Goal: Book appointment/travel/reservation

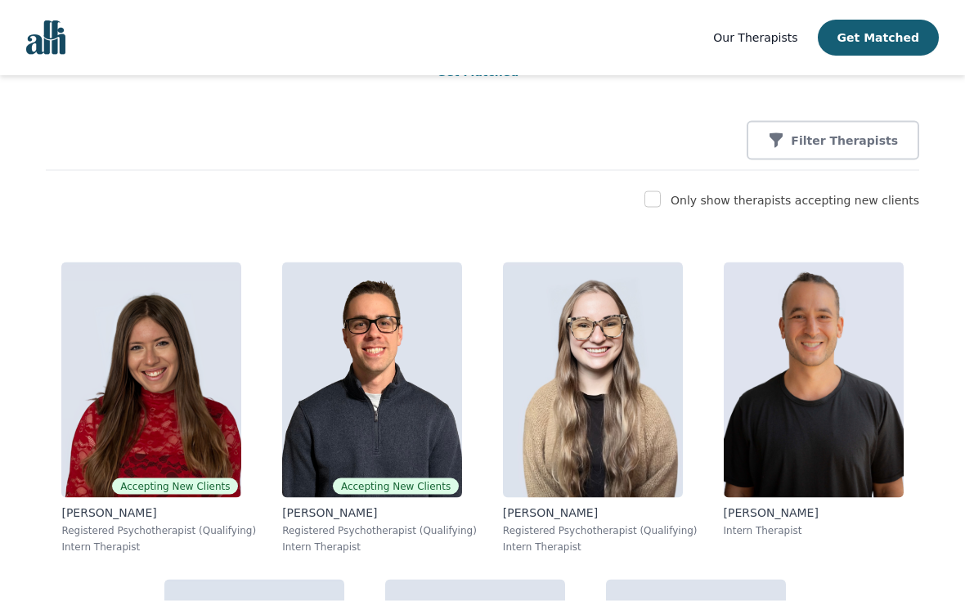
scroll to position [48, 0]
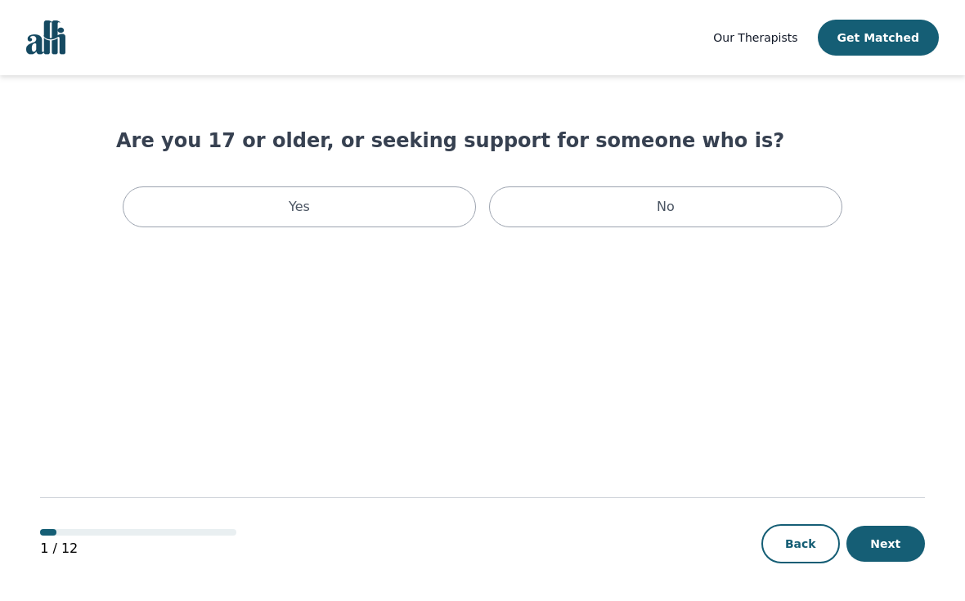
click at [301, 212] on p "Yes" at bounding box center [299, 207] width 21 height 20
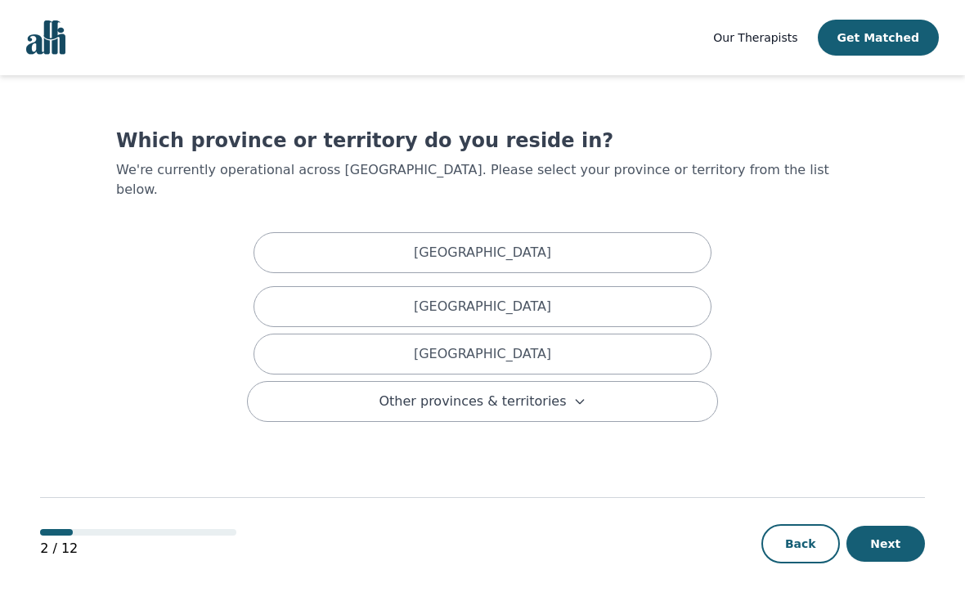
click at [360, 334] on div "Ontario" at bounding box center [482, 354] width 458 height 41
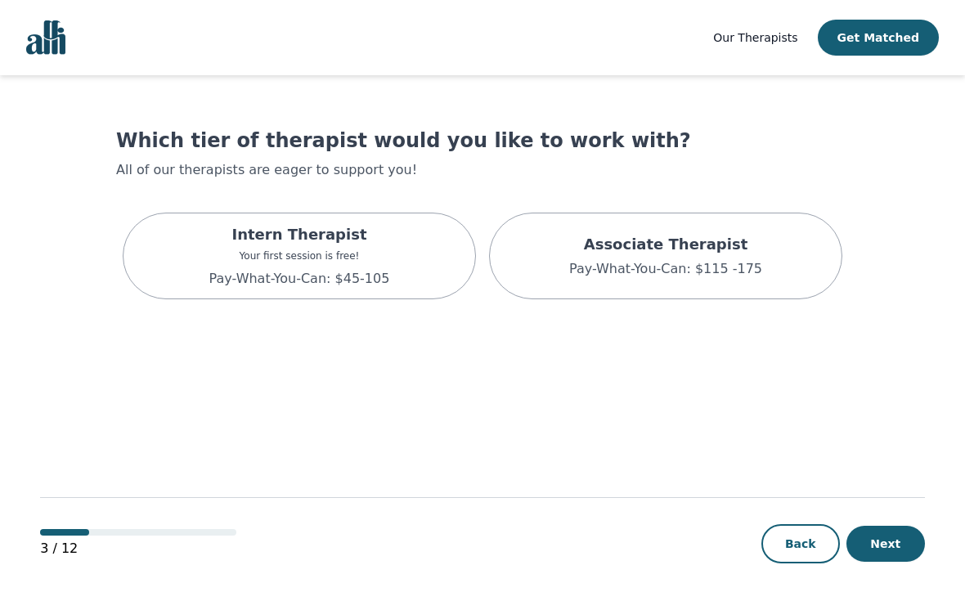
click at [276, 262] on p "Your first session is free!" at bounding box center [299, 255] width 181 height 13
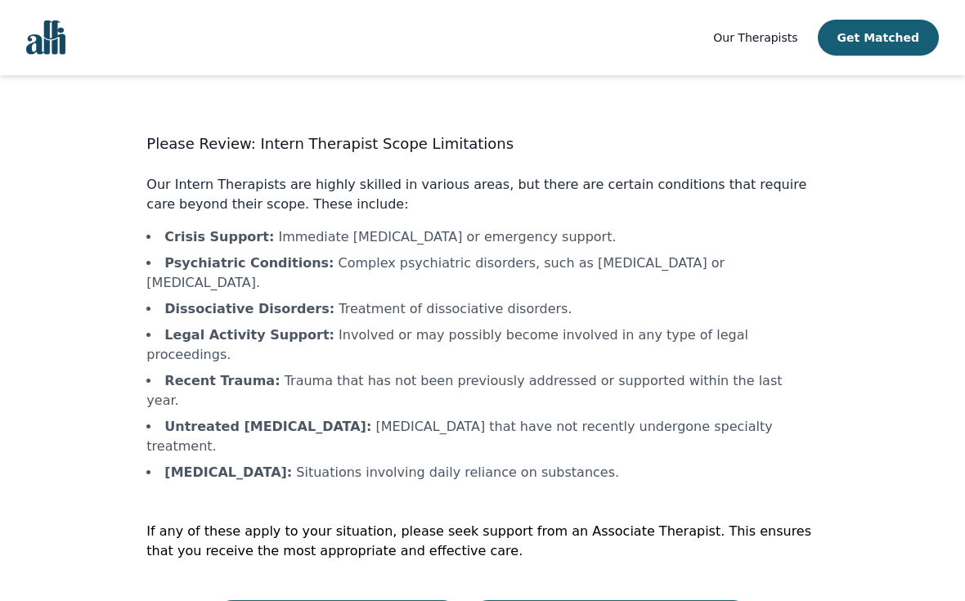
scroll to position [31, 0]
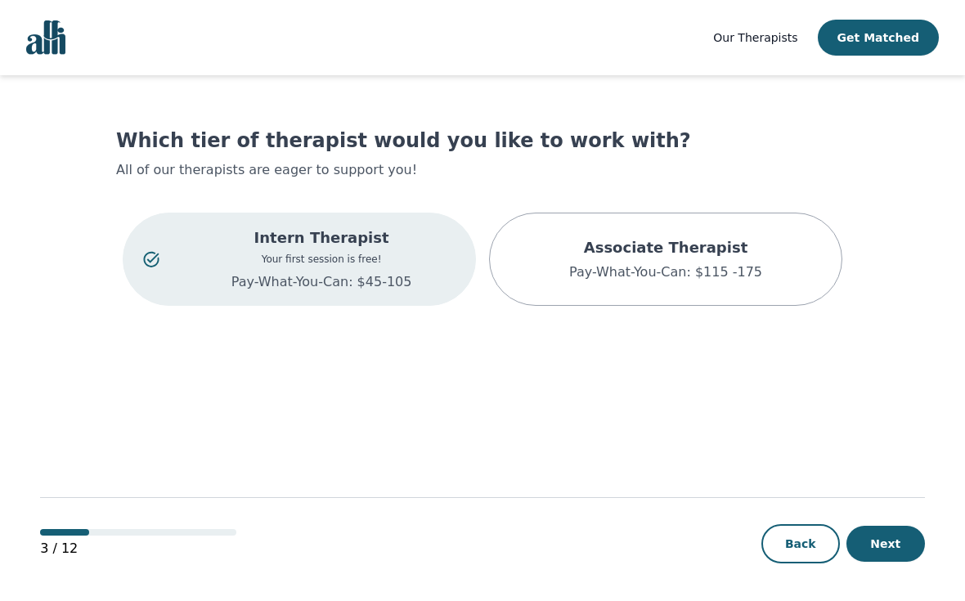
click at [608, 251] on p "Associate Therapist" at bounding box center [665, 247] width 193 height 23
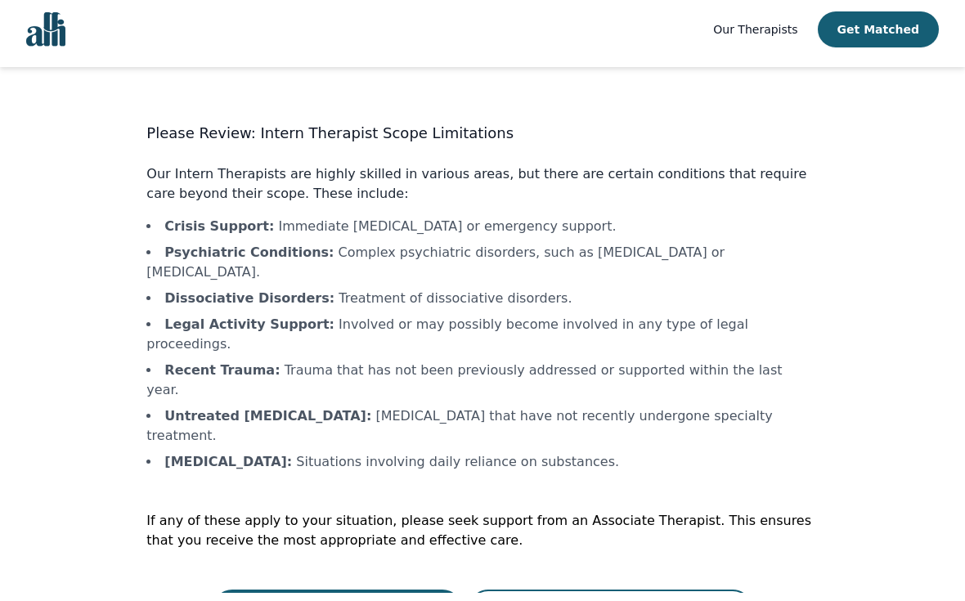
scroll to position [2, 0]
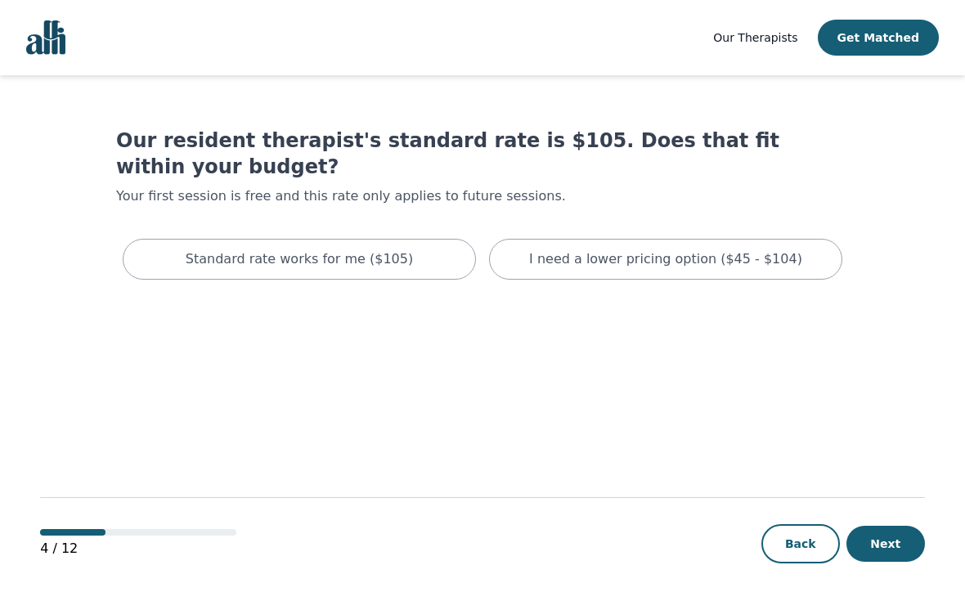
click at [607, 263] on p "I need a lower pricing option ($45 - $104)" at bounding box center [665, 259] width 273 height 20
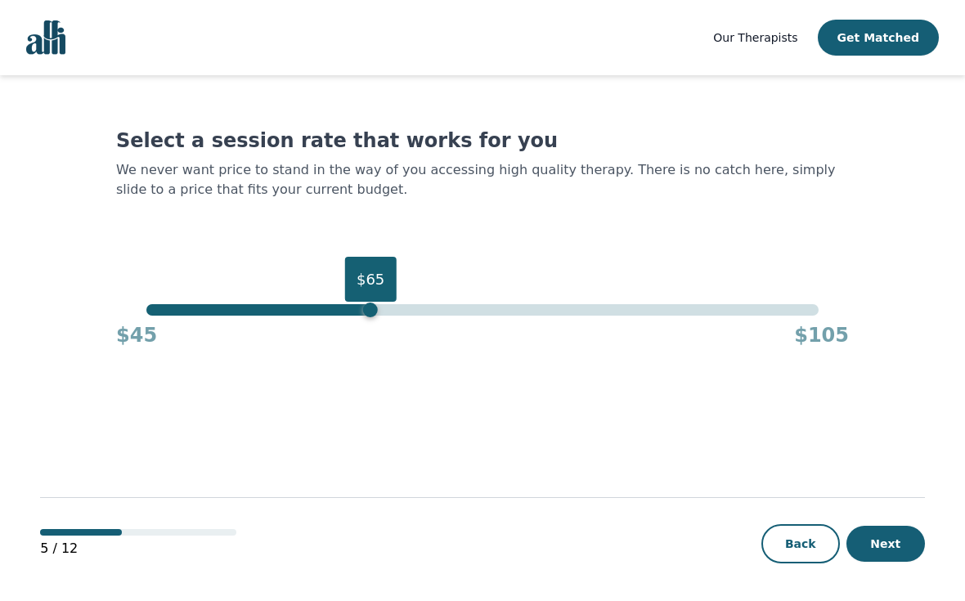
click at [362, 317] on div "$45 $105" at bounding box center [482, 332] width 733 height 33
click at [899, 562] on button "Next" at bounding box center [885, 544] width 78 height 36
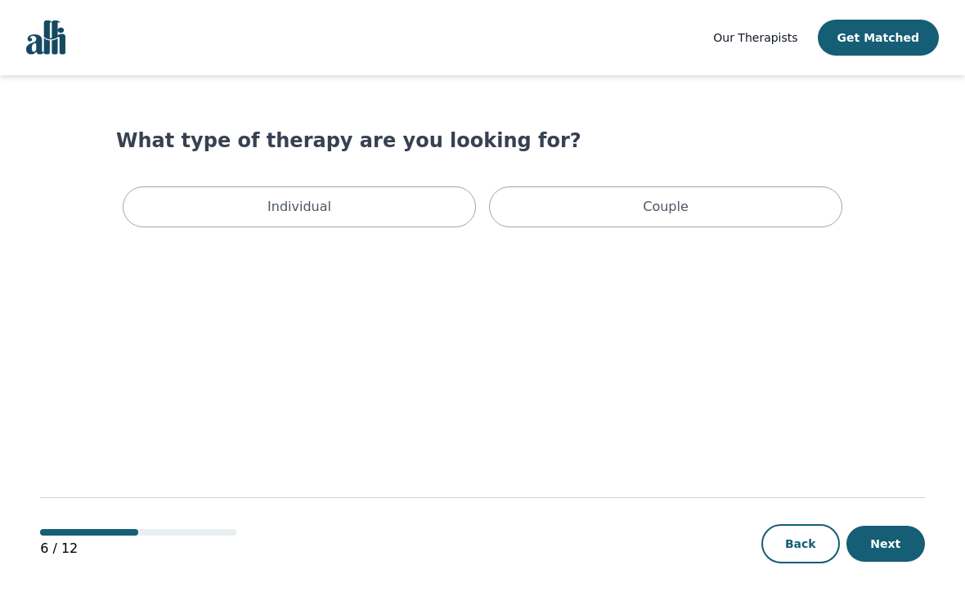
click at [312, 216] on p "Individual" at bounding box center [299, 207] width 64 height 20
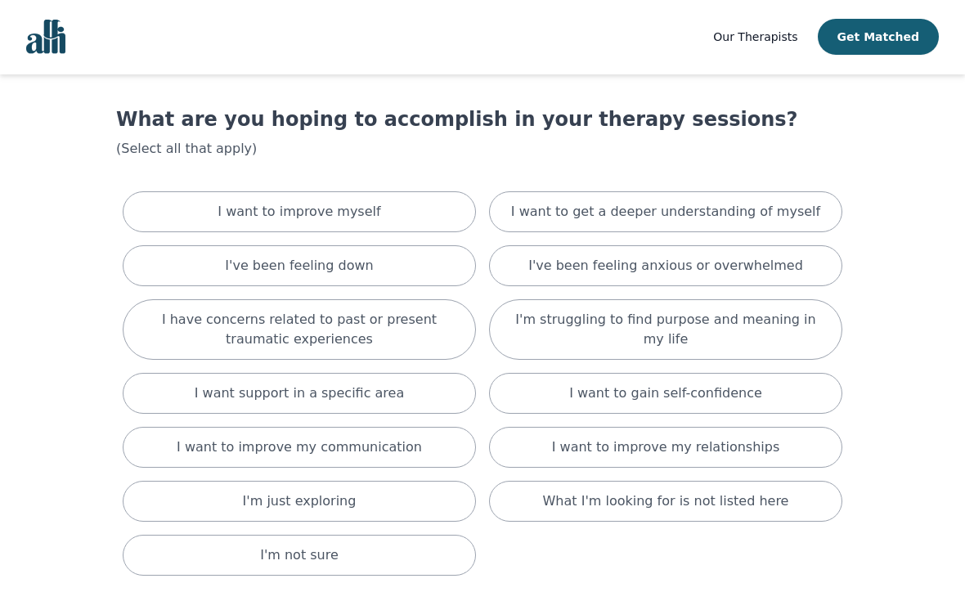
click at [317, 340] on p "I have concerns related to past or present traumatic experiences" at bounding box center [299, 330] width 312 height 39
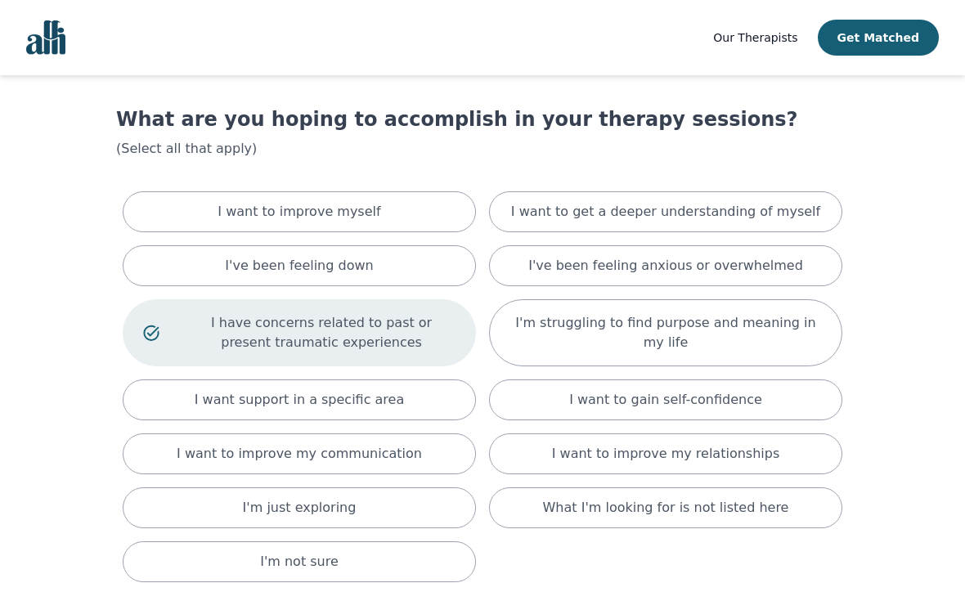
click at [609, 344] on div "I'm struggling to find purpose and meaning in my life" at bounding box center [665, 332] width 353 height 67
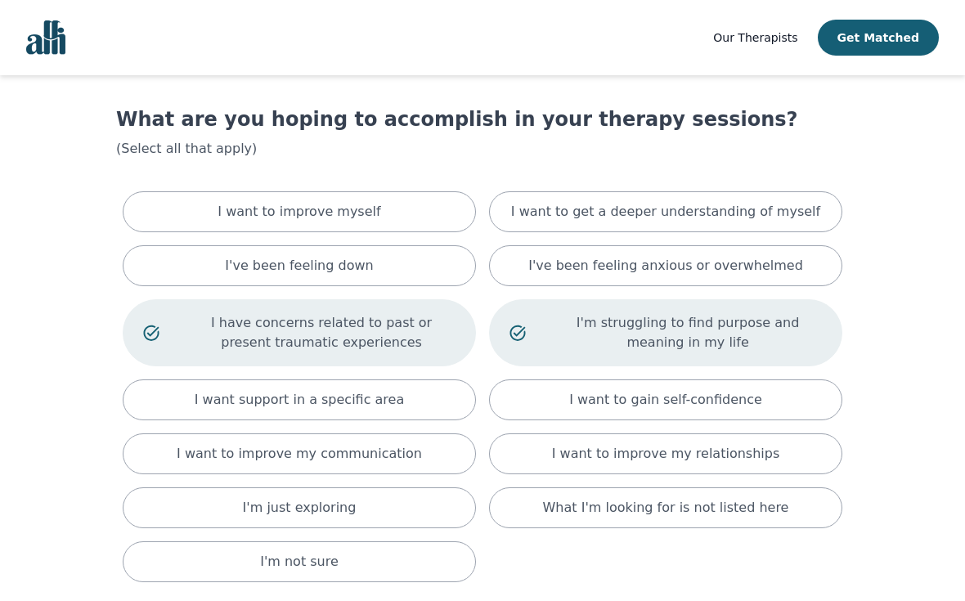
click at [287, 412] on div "I want support in a specific area" at bounding box center [299, 399] width 353 height 41
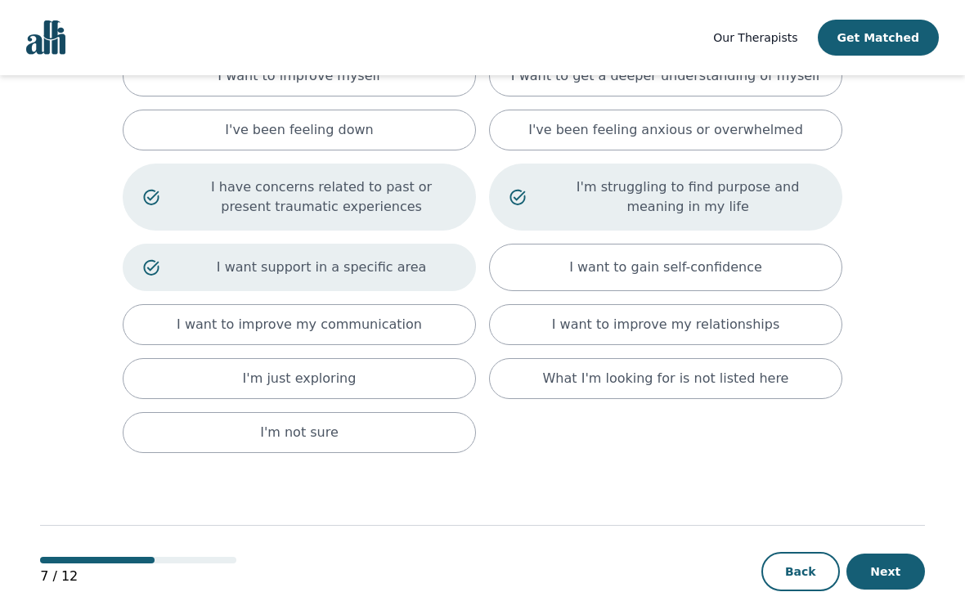
click at [877, 578] on button "Next" at bounding box center [885, 572] width 78 height 36
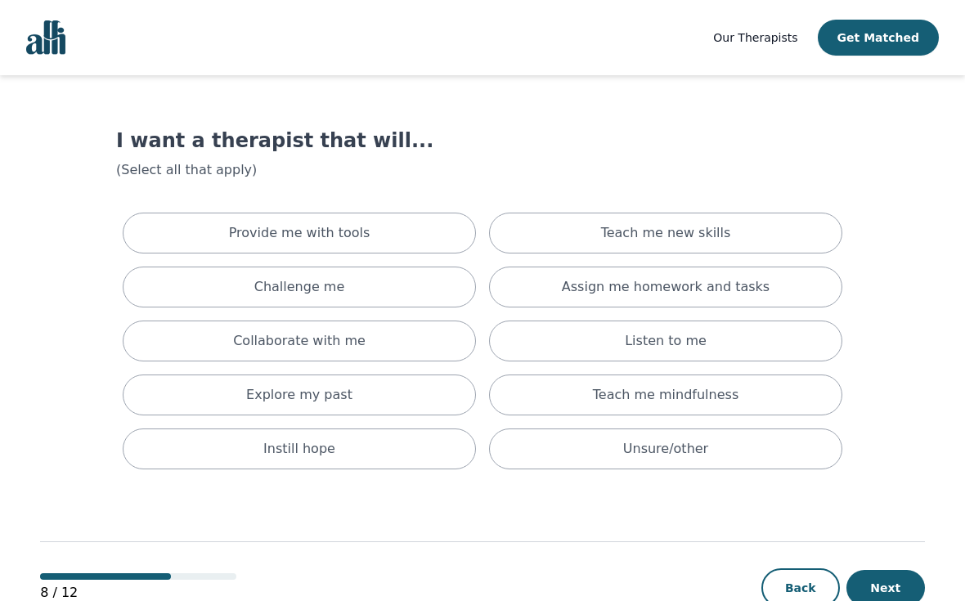
click at [627, 351] on div "Listen to me" at bounding box center [665, 341] width 353 height 41
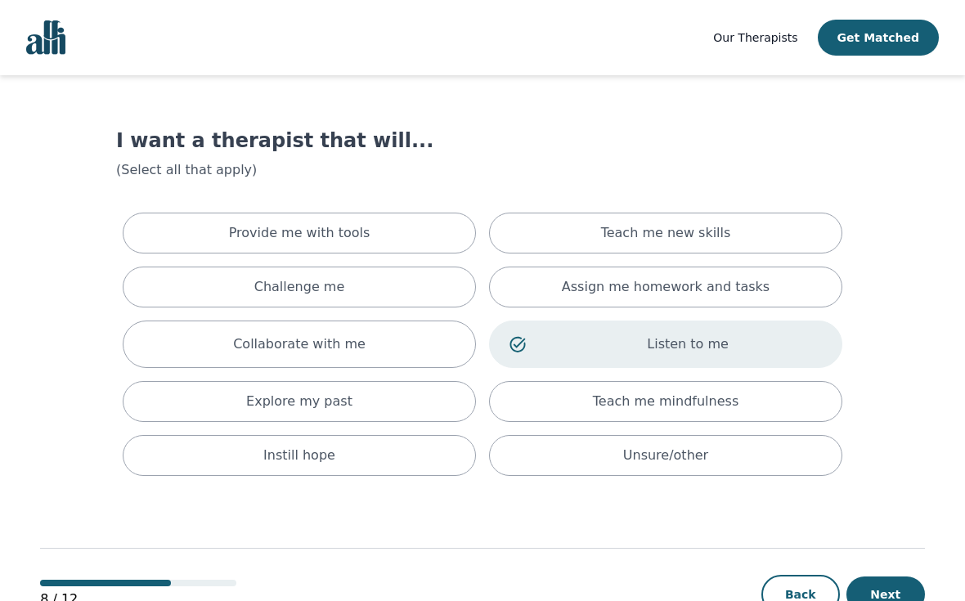
click at [307, 469] on div "Instill hope" at bounding box center [299, 455] width 353 height 41
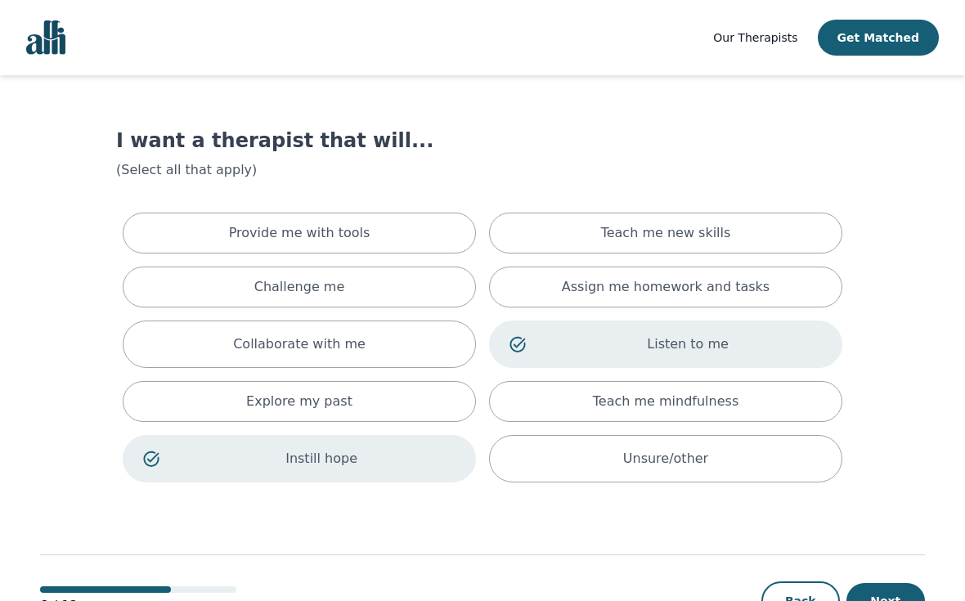
click at [289, 348] on p "Collaborate with me" at bounding box center [299, 344] width 132 height 20
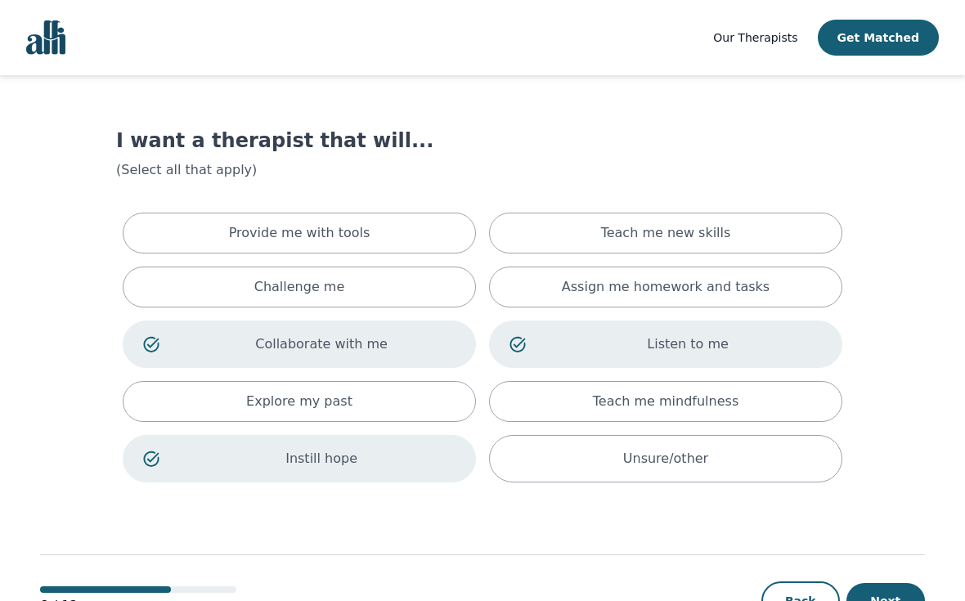
click at [883, 591] on button "Next" at bounding box center [885, 601] width 78 height 36
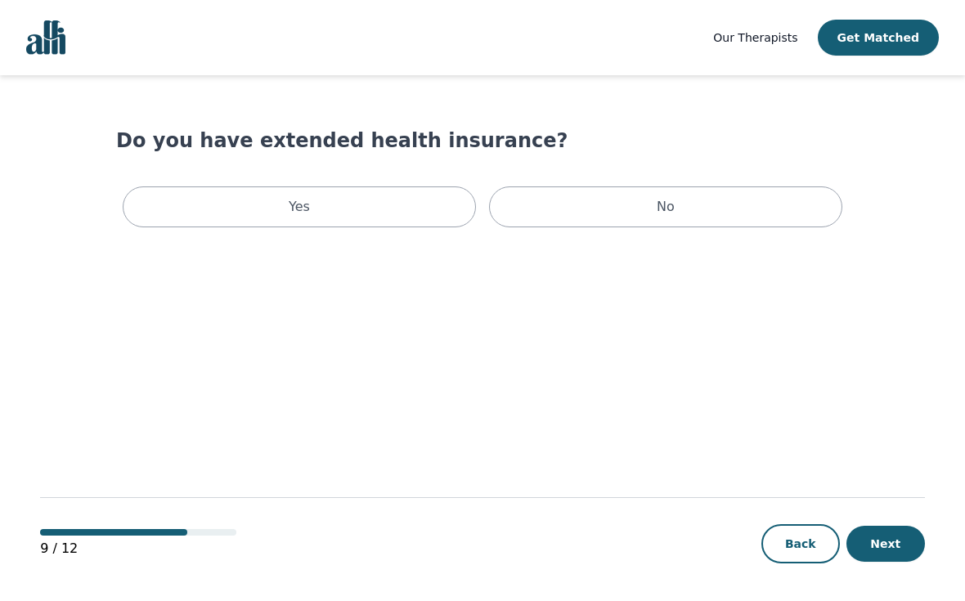
click at [665, 223] on div "No" at bounding box center [665, 206] width 353 height 41
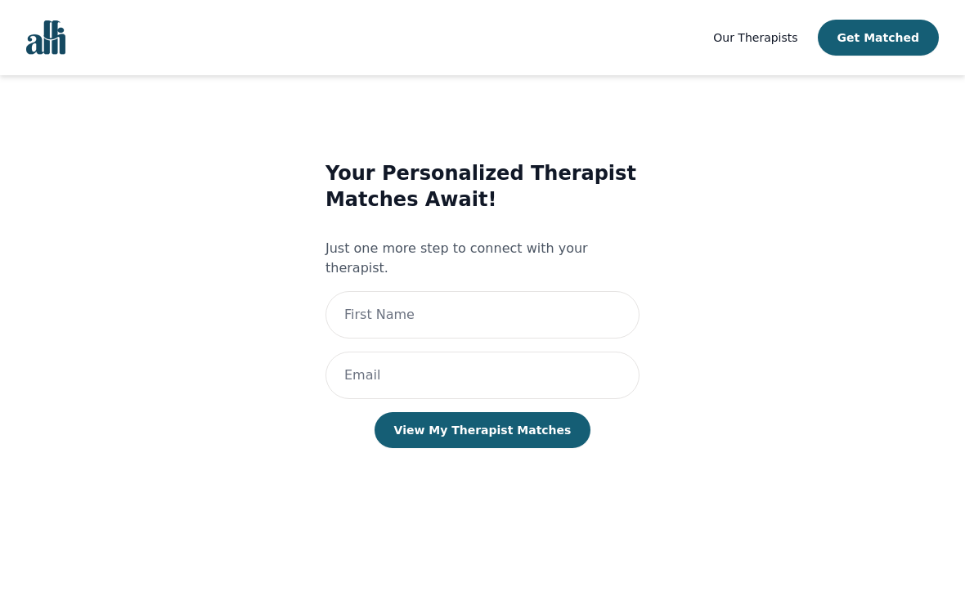
scroll to position [31, 0]
